Goal: Information Seeking & Learning: Check status

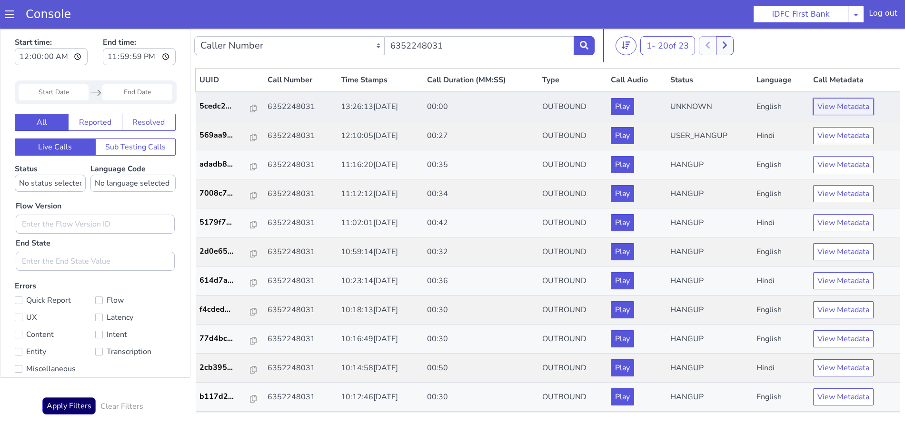
click at [856, 107] on button "View Metadata" at bounding box center [843, 106] width 60 height 17
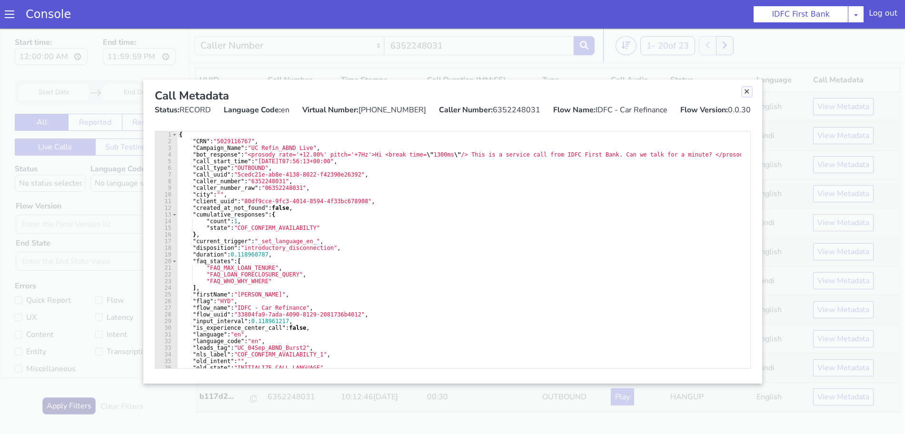
click at [746, 92] on link "Close" at bounding box center [747, 92] width 10 height 10
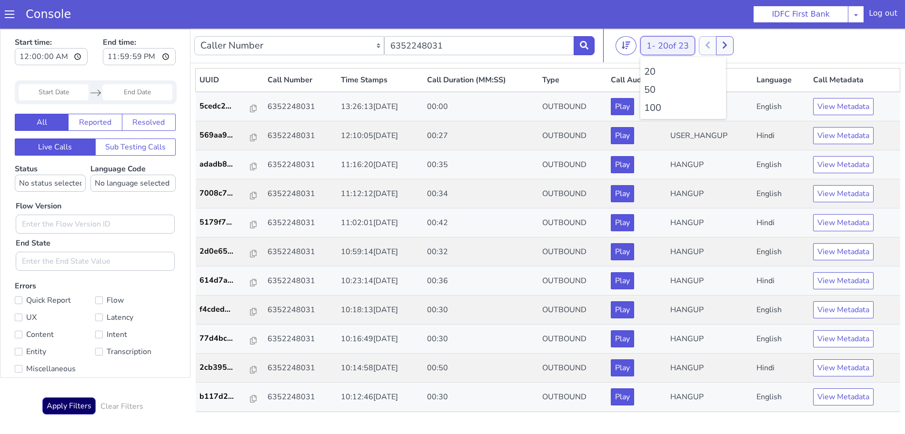
click at [673, 47] on span "20 of 23" at bounding box center [673, 45] width 31 height 11
click at [656, 112] on li "100" at bounding box center [683, 108] width 78 height 14
click at [590, 47] on button at bounding box center [584, 45] width 21 height 19
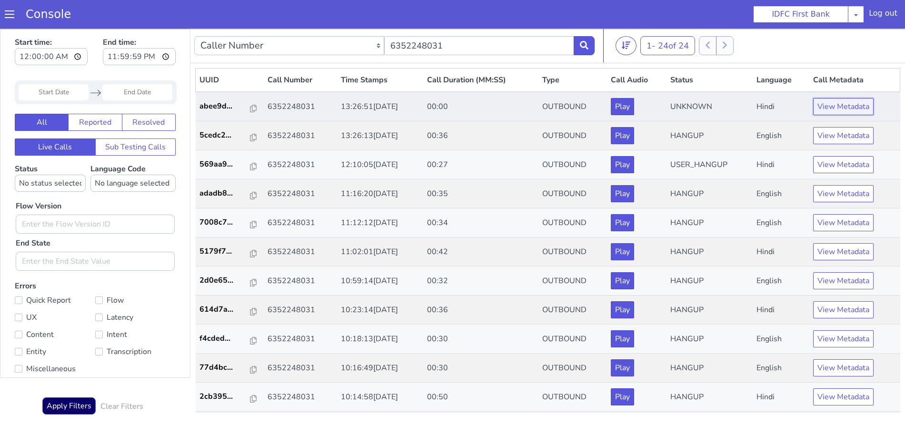
click at [844, 106] on button "View Metadata" at bounding box center [843, 106] width 60 height 17
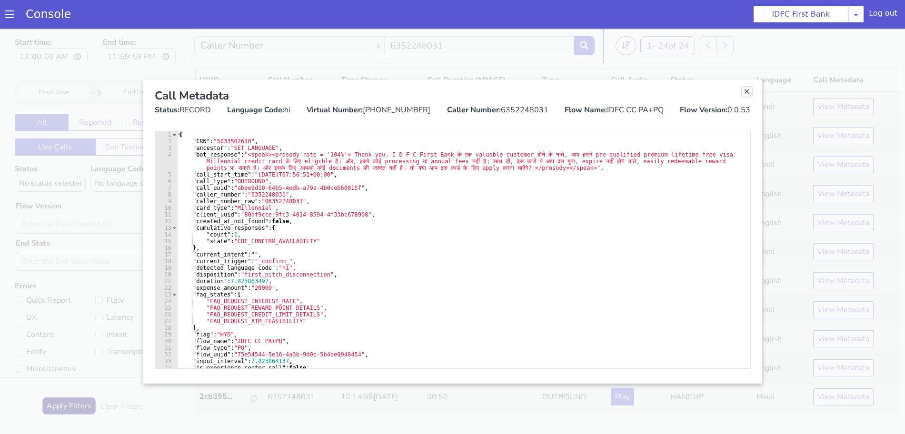
click at [747, 92] on link "Close" at bounding box center [747, 92] width 10 height 10
